Goal: Download file/media

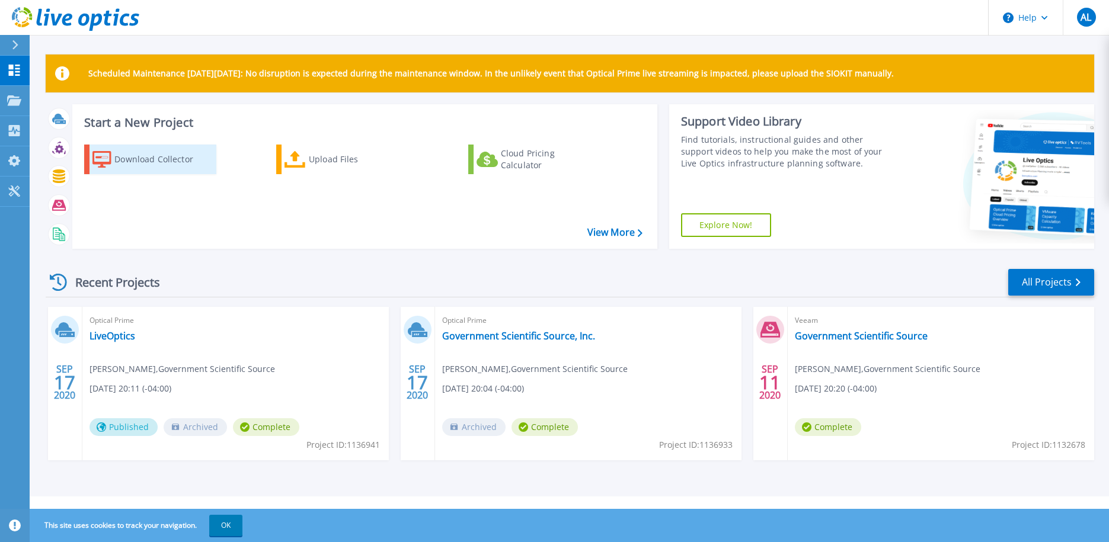
click at [136, 161] on div "Download Collector" at bounding box center [161, 160] width 95 height 24
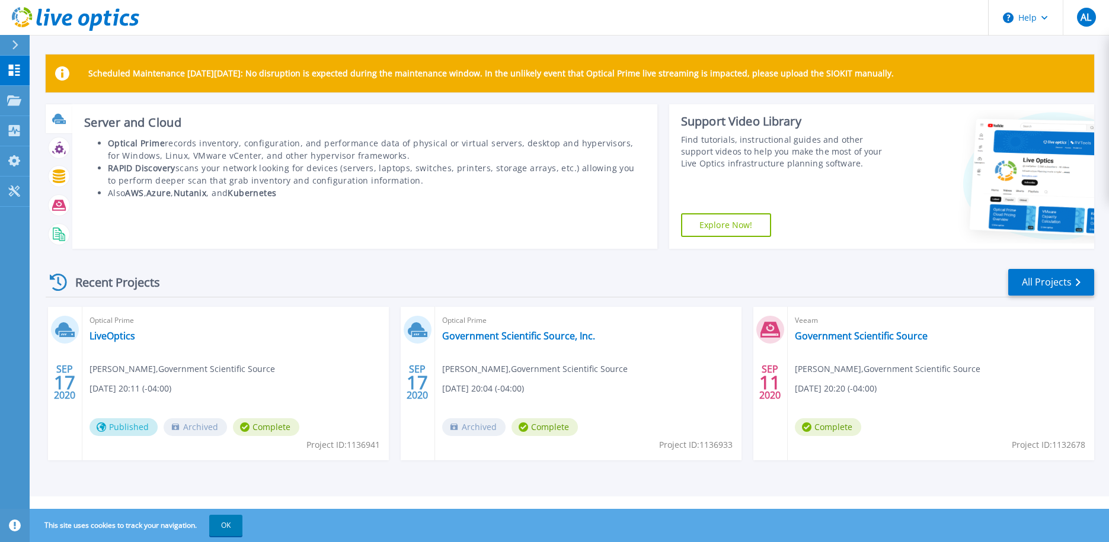
click at [56, 118] on icon at bounding box center [58, 118] width 12 height 9
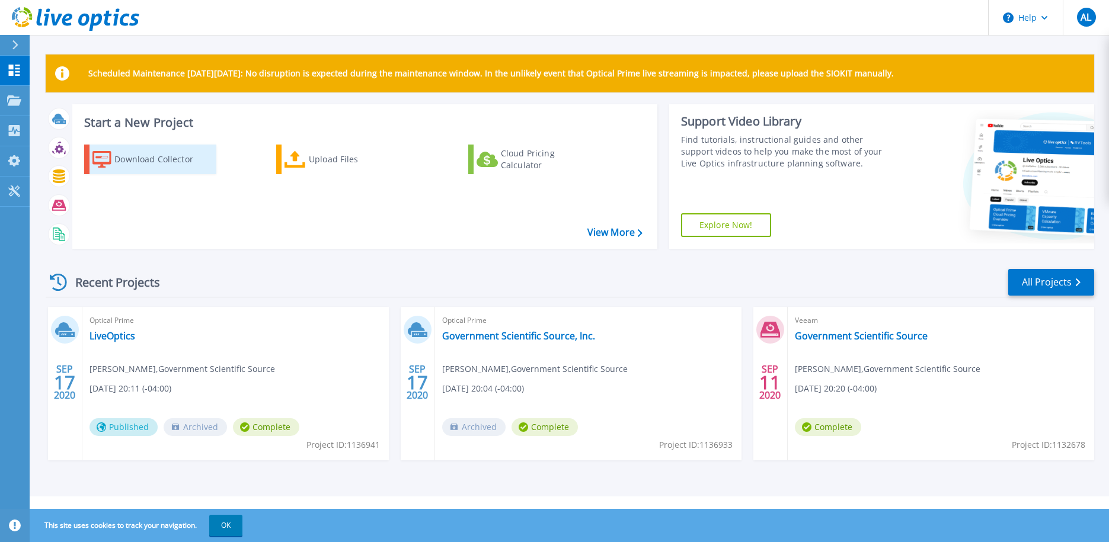
click at [175, 153] on div "Download Collector" at bounding box center [161, 160] width 95 height 24
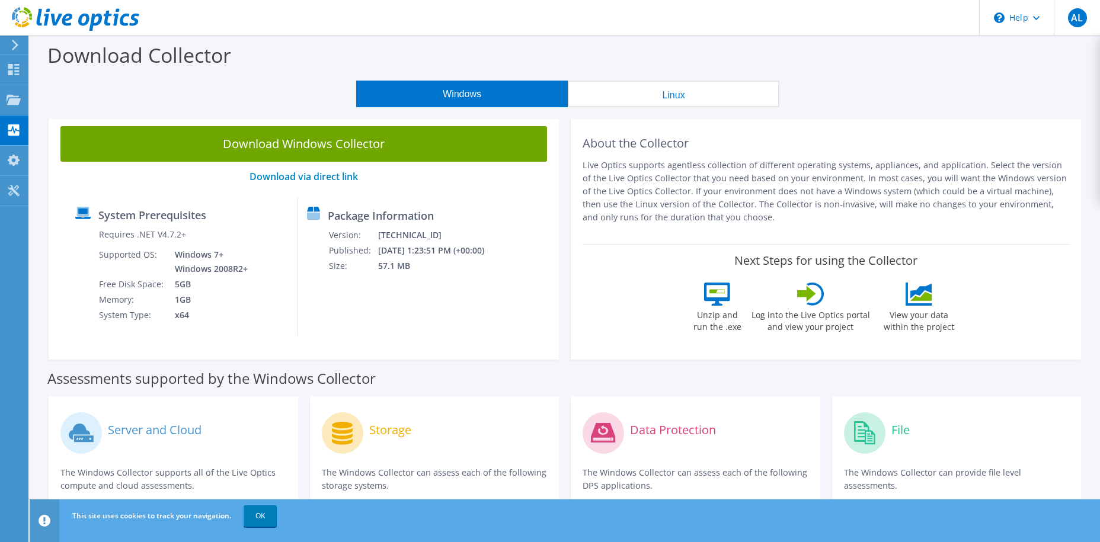
click at [175, 153] on link "Download Windows Collector" at bounding box center [303, 144] width 487 height 36
click at [516, 308] on div "System Prerequisites Requires .NET V4.7.2+ Supported OS: Windows 7+ Windows 200…" at bounding box center [303, 267] width 475 height 138
click at [12, 69] on icon at bounding box center [14, 69] width 14 height 11
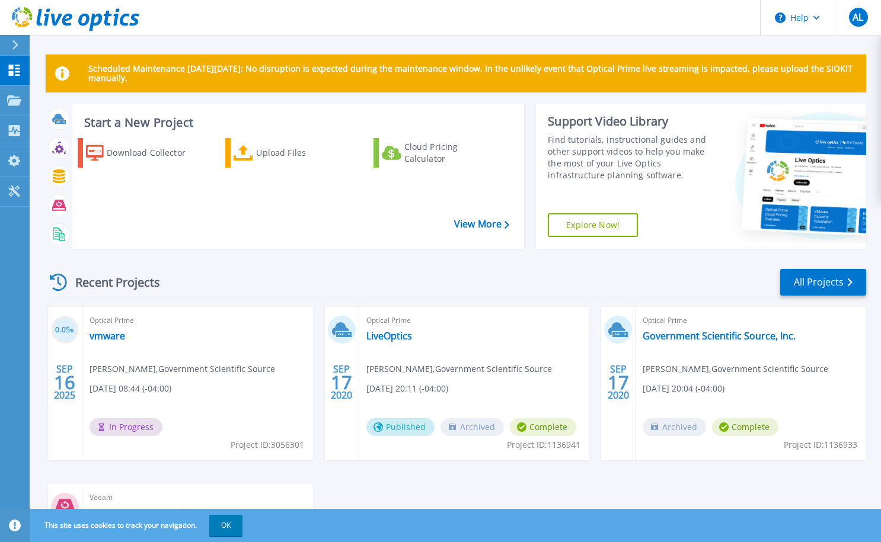
click at [475, 542] on div "This site uses cookies to track your navigation. OK" at bounding box center [440, 525] width 881 height 33
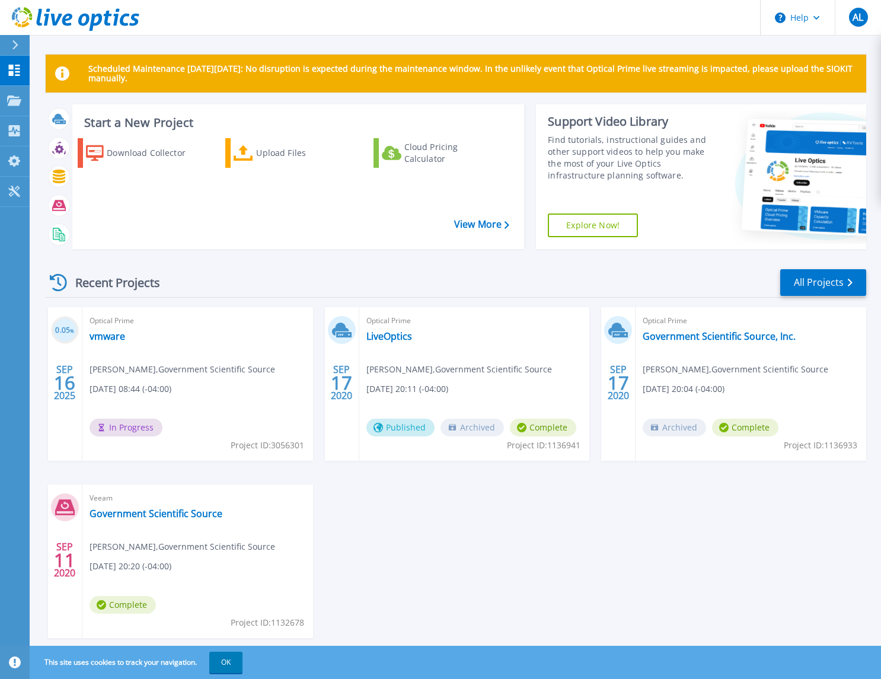
click at [17, 72] on icon at bounding box center [14, 70] width 11 height 11
click at [11, 109] on link "Projects Projects" at bounding box center [15, 101] width 30 height 30
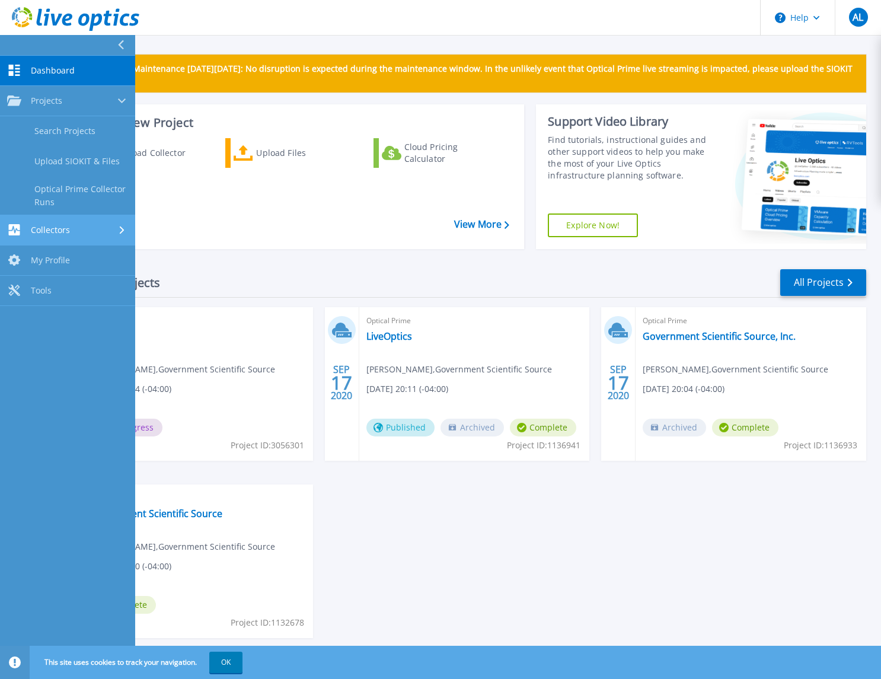
click at [20, 223] on link "Collectors Collectors" at bounding box center [67, 230] width 135 height 30
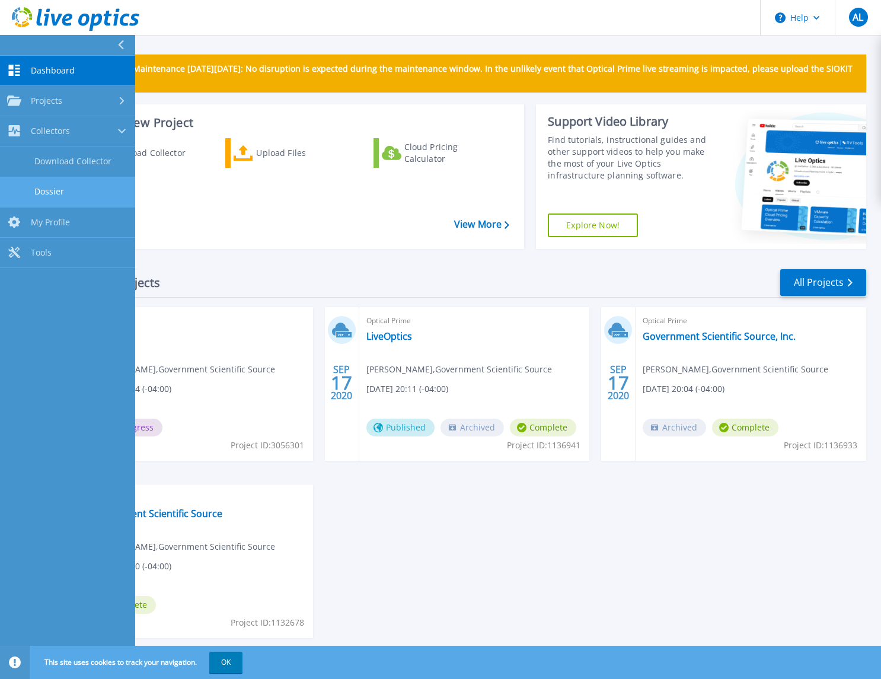
click at [33, 194] on link "Dossier" at bounding box center [67, 192] width 135 height 30
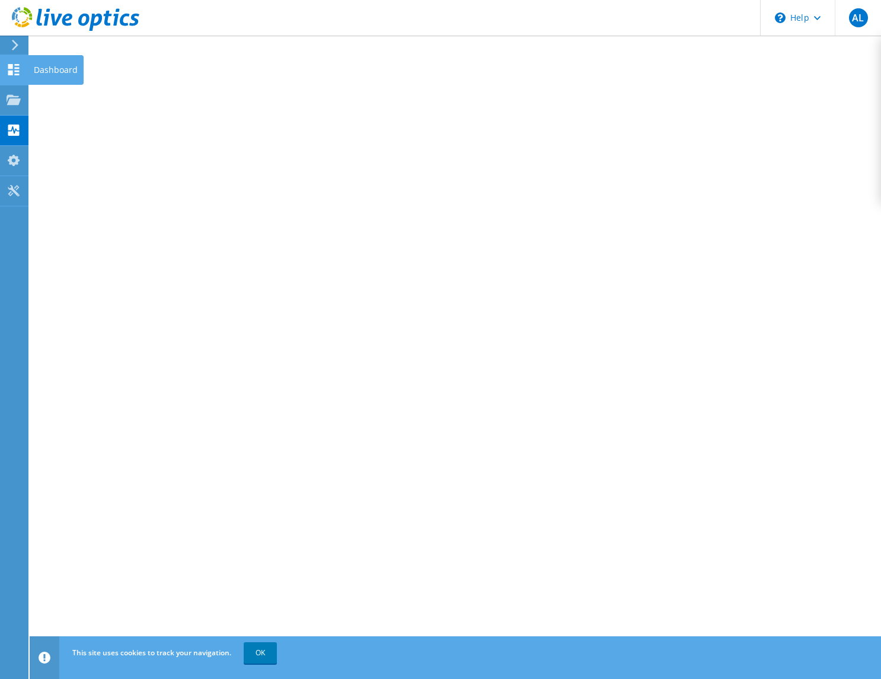
click at [15, 74] on use at bounding box center [13, 69] width 11 height 11
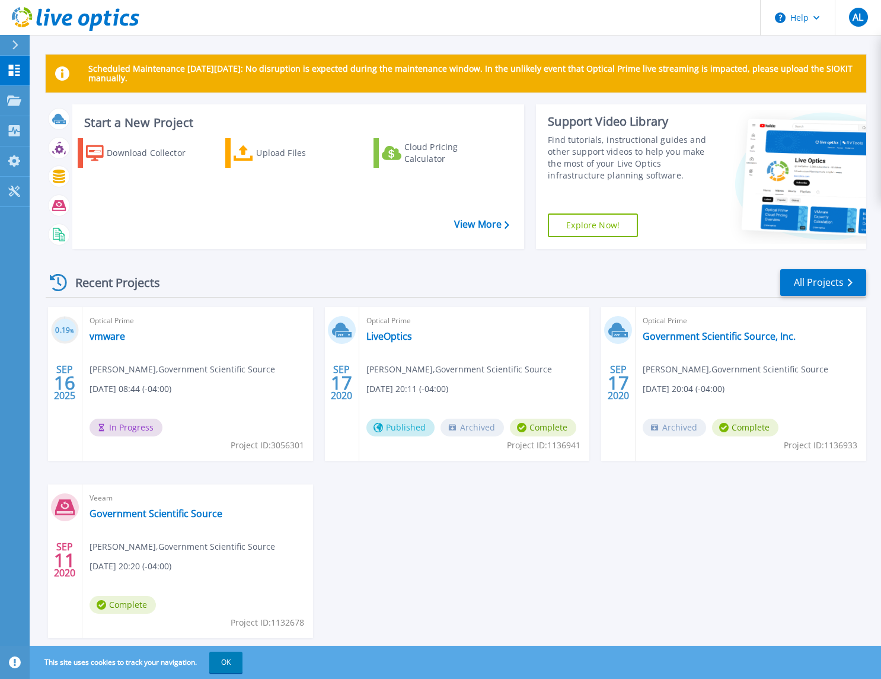
click at [783, 62] on div "Scheduled Maintenance on Monday 22nd September: No disruption is expected durin…" at bounding box center [456, 74] width 820 height 38
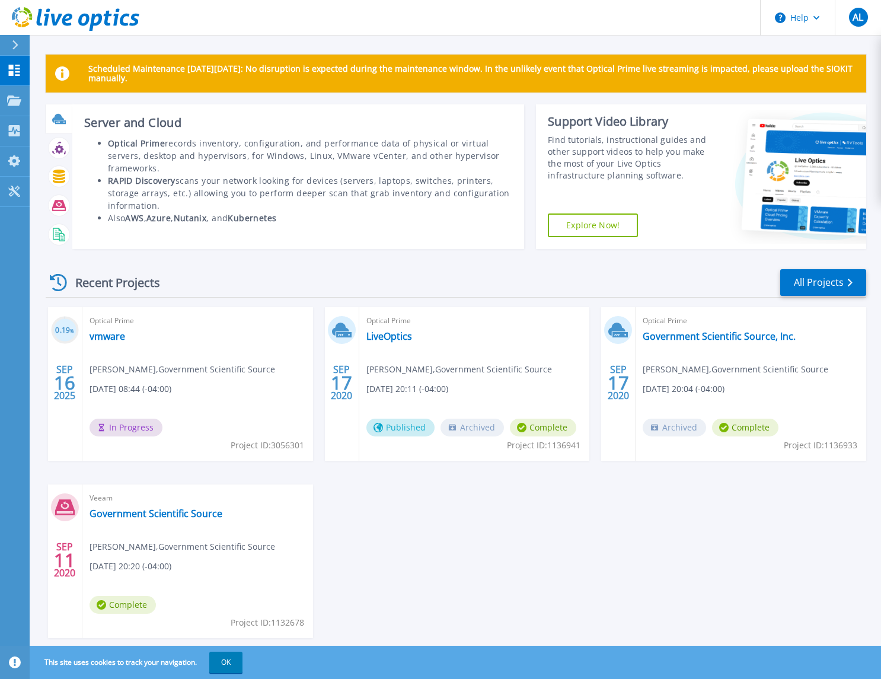
click at [66, 120] on div at bounding box center [59, 118] width 21 height 21
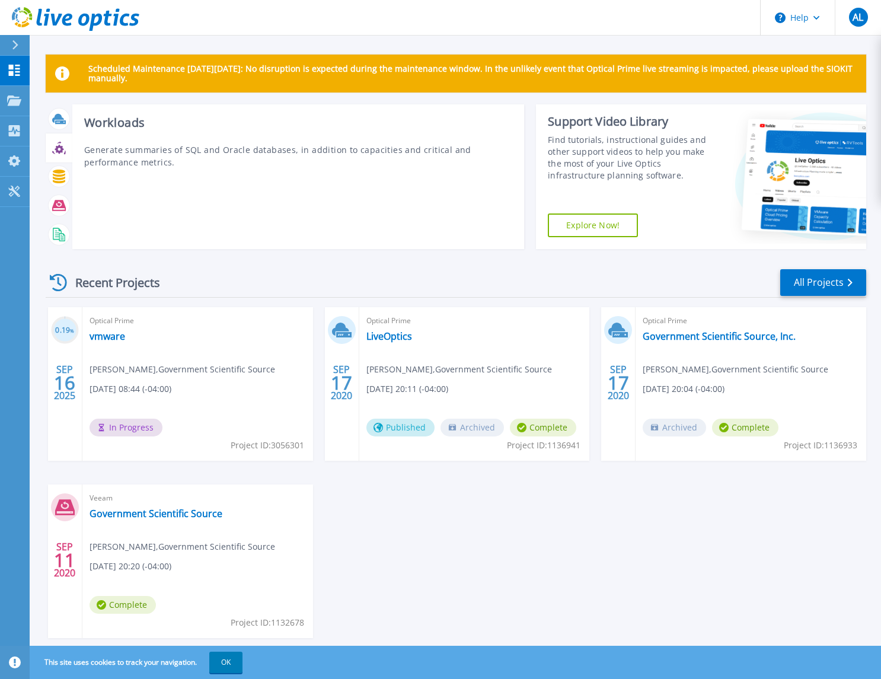
click at [68, 153] on div at bounding box center [59, 147] width 27 height 29
click at [62, 181] on icon at bounding box center [59, 177] width 14 height 14
click at [56, 203] on icon at bounding box center [59, 205] width 14 height 11
click at [53, 232] on icon at bounding box center [57, 234] width 9 height 12
click at [218, 657] on button "OK" at bounding box center [225, 661] width 33 height 21
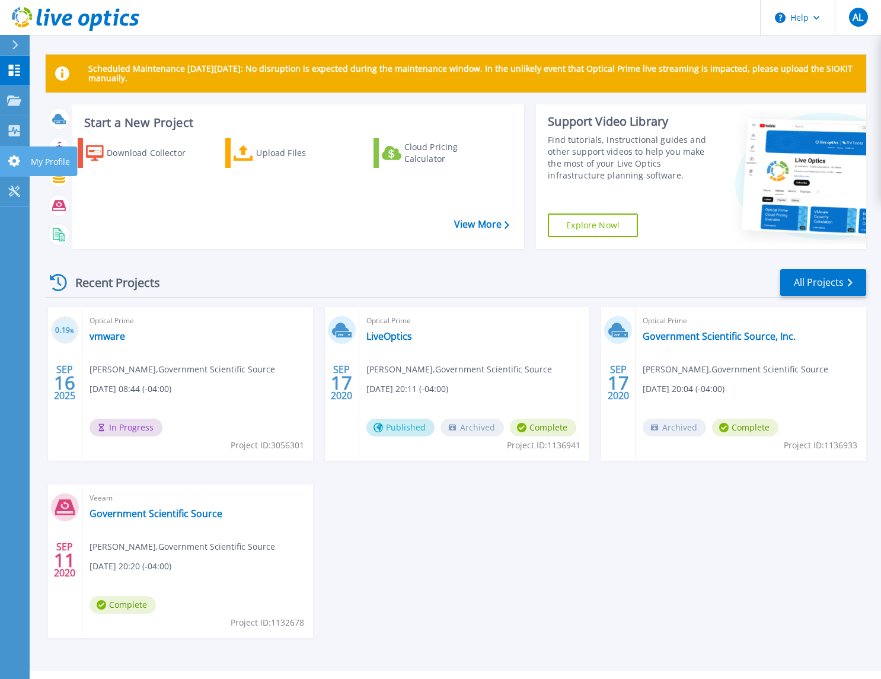
click at [8, 167] on link "My Profile My Profile" at bounding box center [15, 161] width 30 height 30
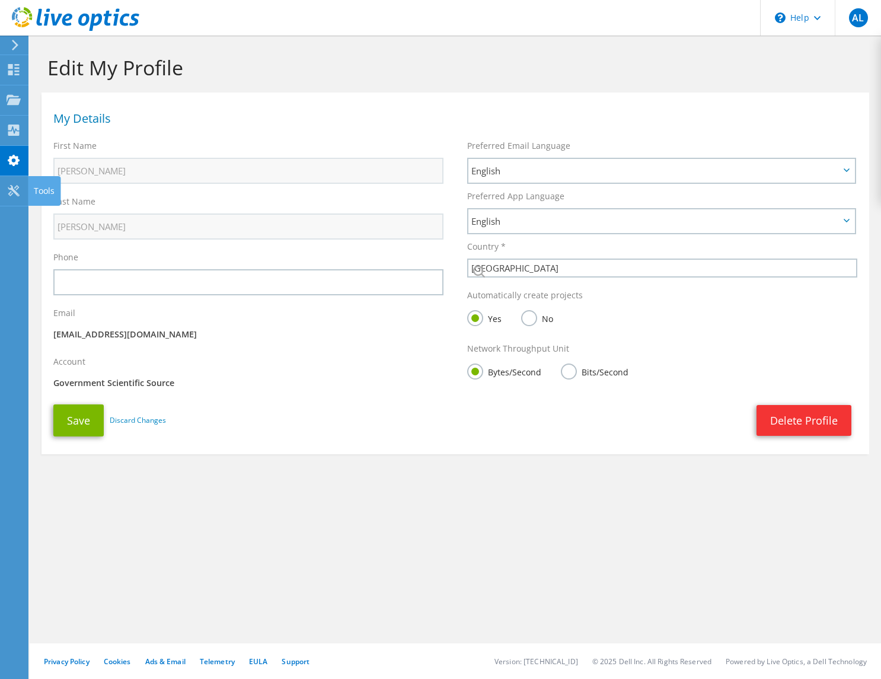
select select "224"
click at [14, 190] on use at bounding box center [13, 190] width 11 height 11
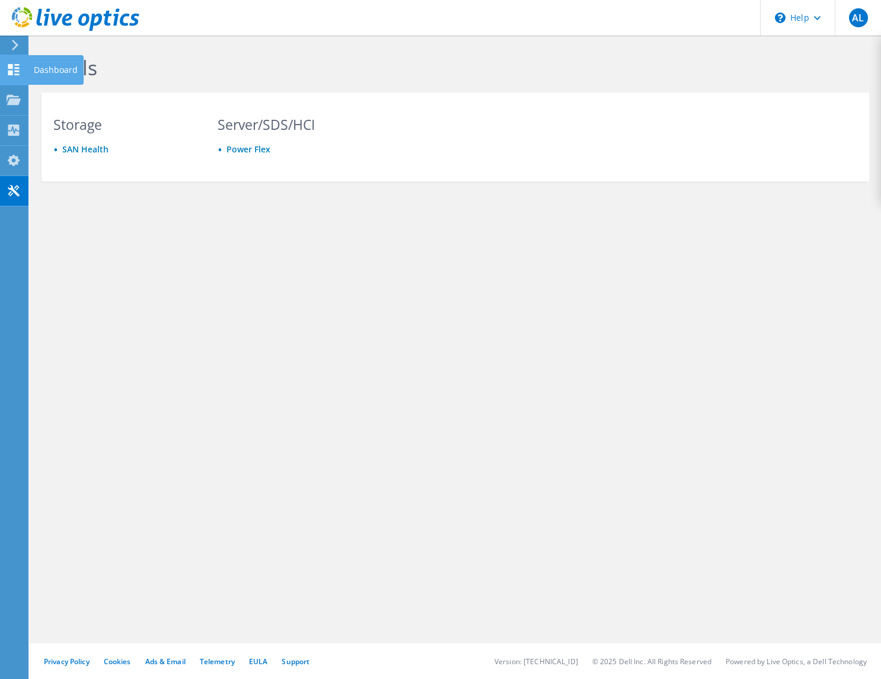
click at [14, 74] on icon at bounding box center [14, 69] width 14 height 11
